Goal: Task Accomplishment & Management: Manage account settings

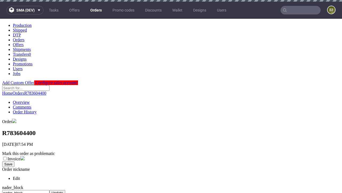
scroll to position [219, 0]
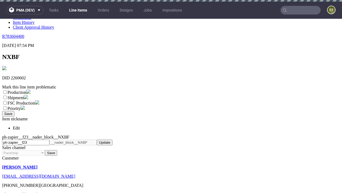
scroll to position [2, 0]
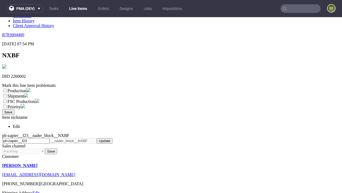
select select "dtp_ca_needed"
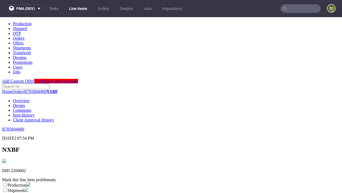
scroll to position [0, 0]
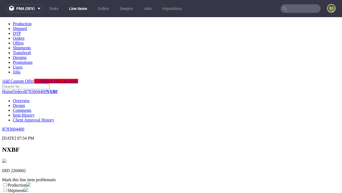
checkbox input "true"
